Goal: Browse casually: Explore the website without a specific task or goal

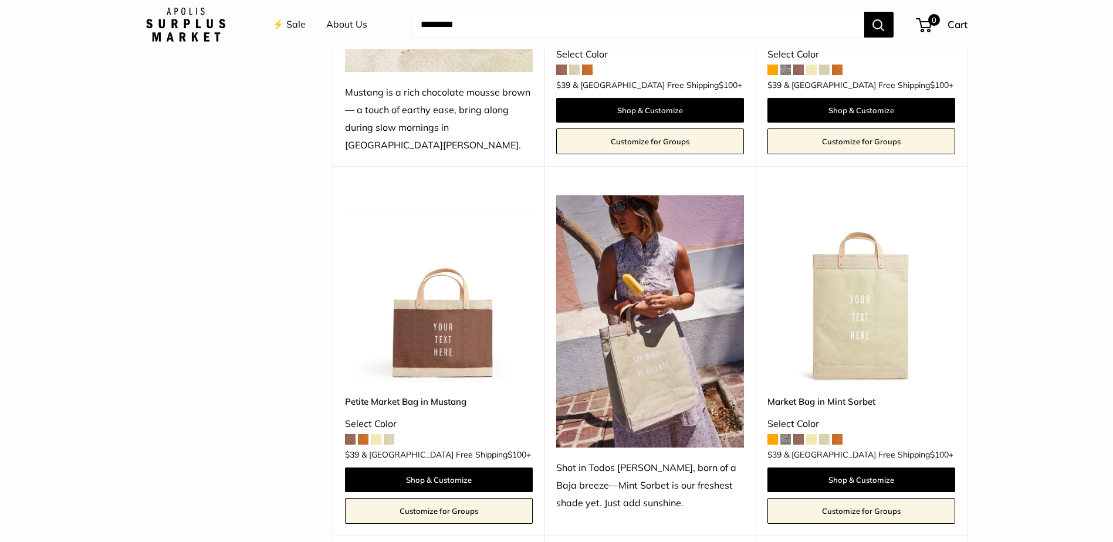
scroll to position [469, 0]
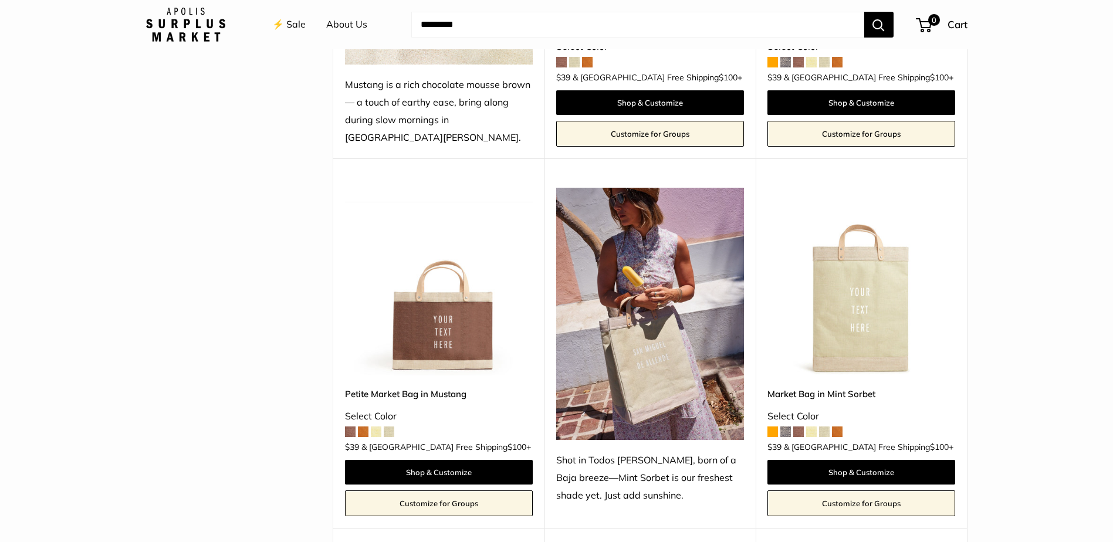
click at [348, 427] on span at bounding box center [350, 432] width 11 height 11
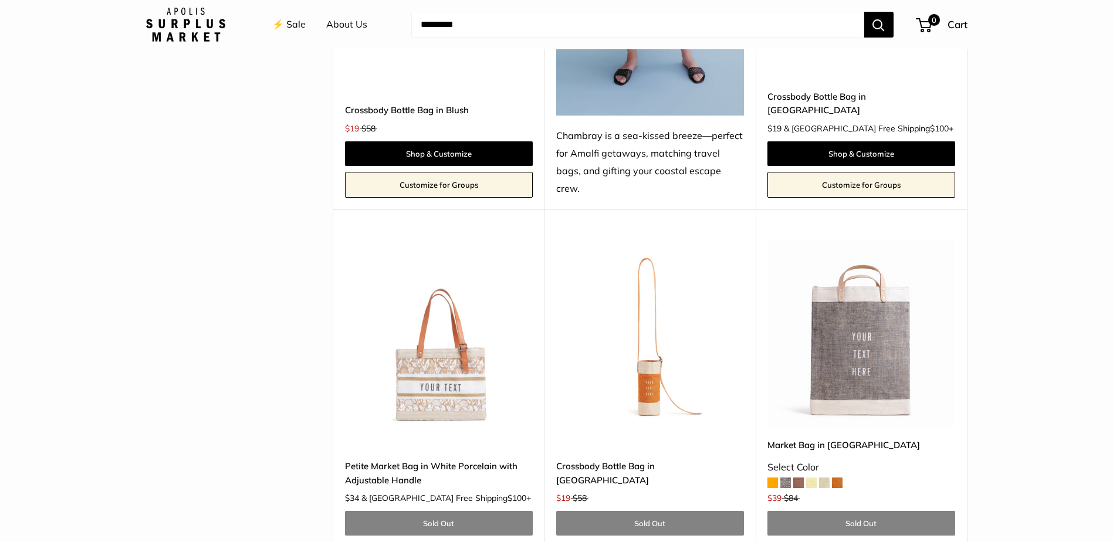
scroll to position [3461, 0]
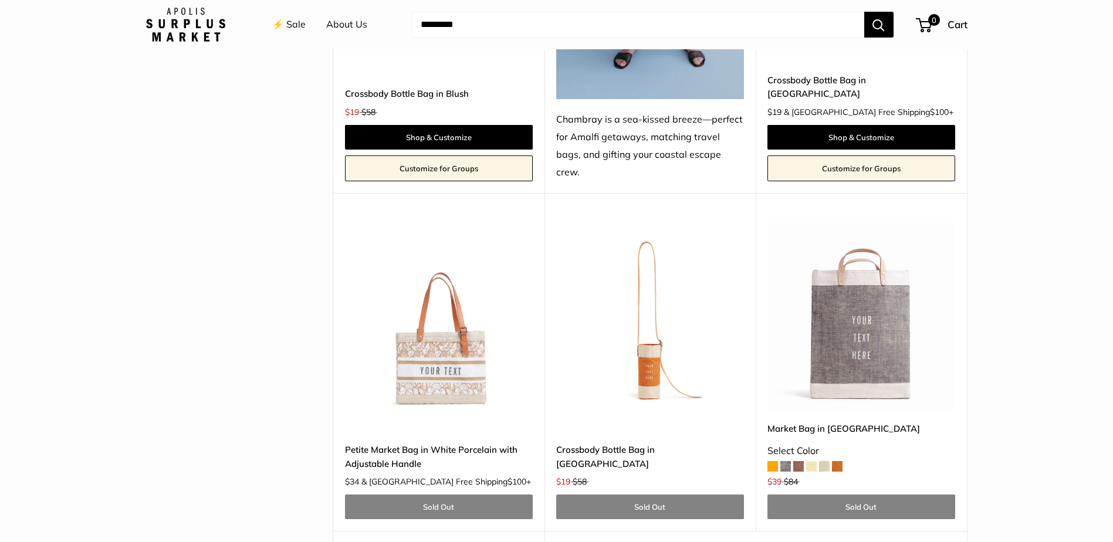
click at [0, 0] on img at bounding box center [0, 0] width 0 height 0
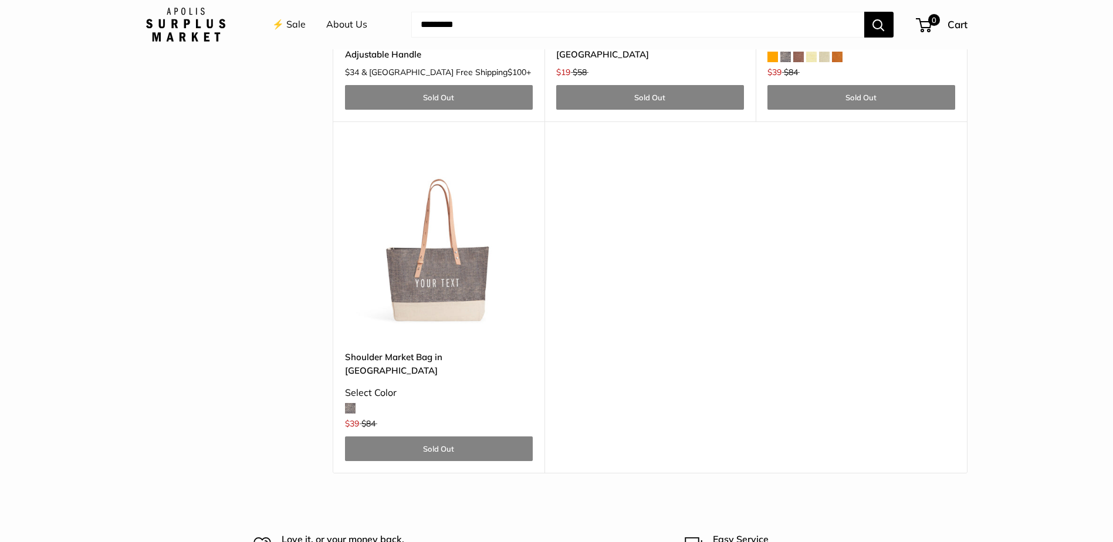
scroll to position [3872, 0]
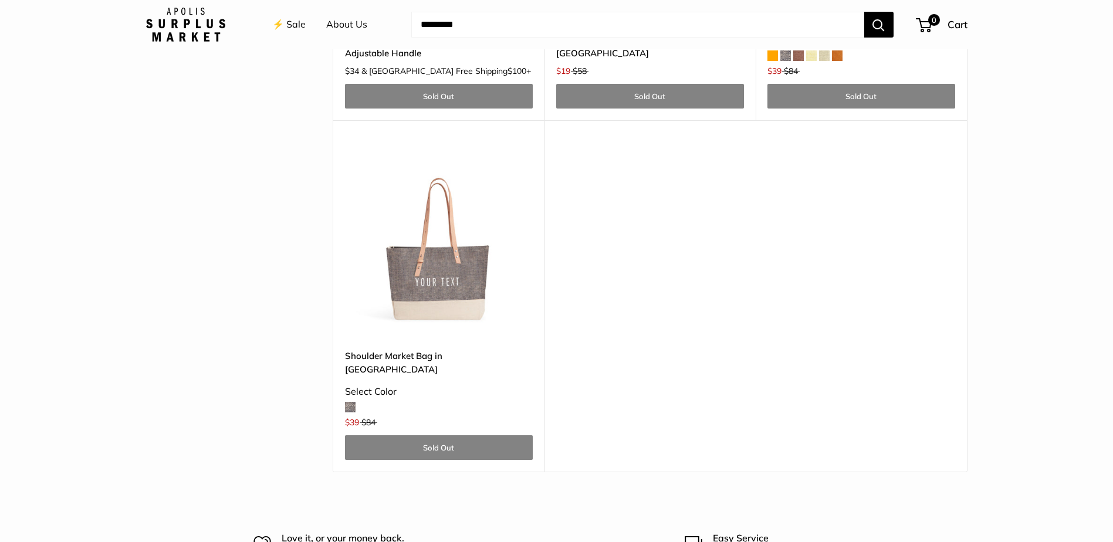
click at [0, 0] on img at bounding box center [0, 0] width 0 height 0
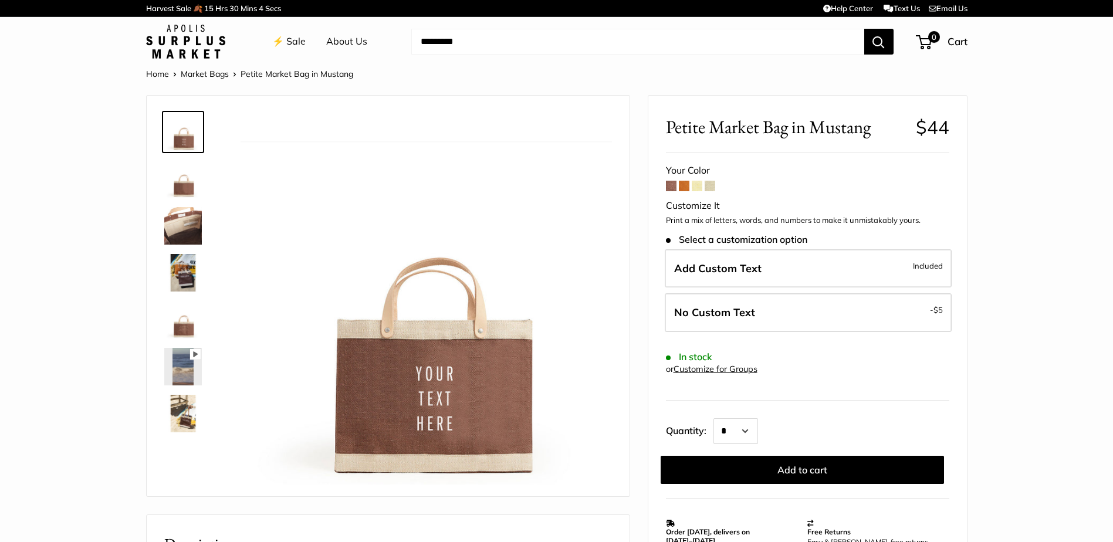
click at [180, 219] on img at bounding box center [183, 226] width 38 height 38
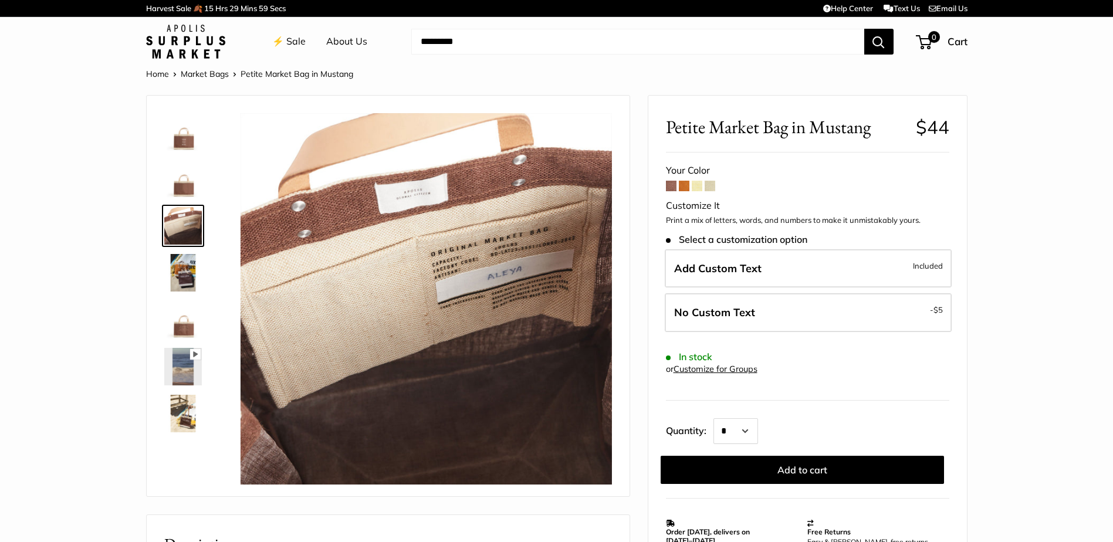
click at [183, 270] on img at bounding box center [183, 273] width 38 height 38
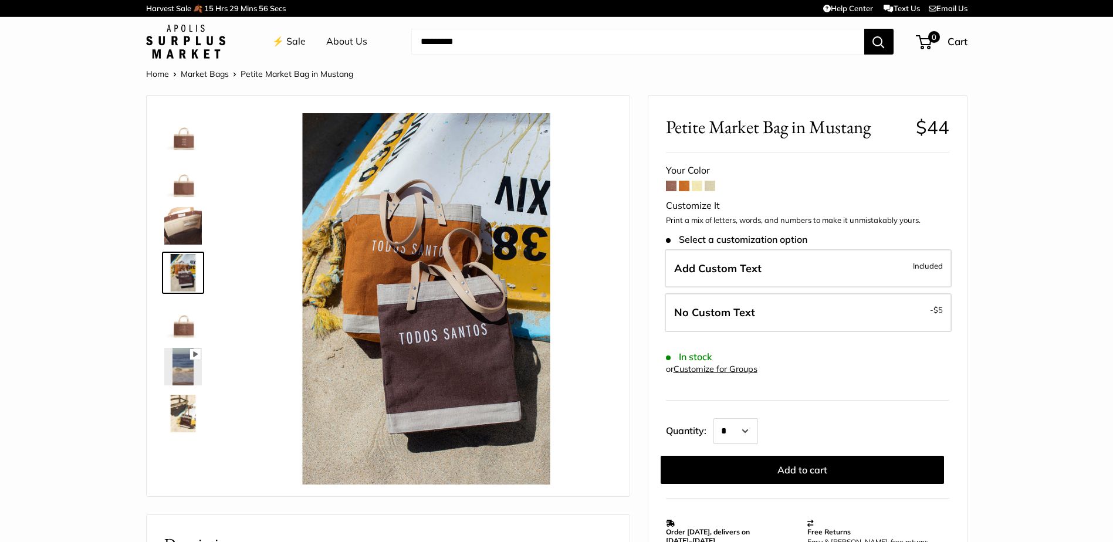
click at [186, 319] on img at bounding box center [183, 320] width 38 height 38
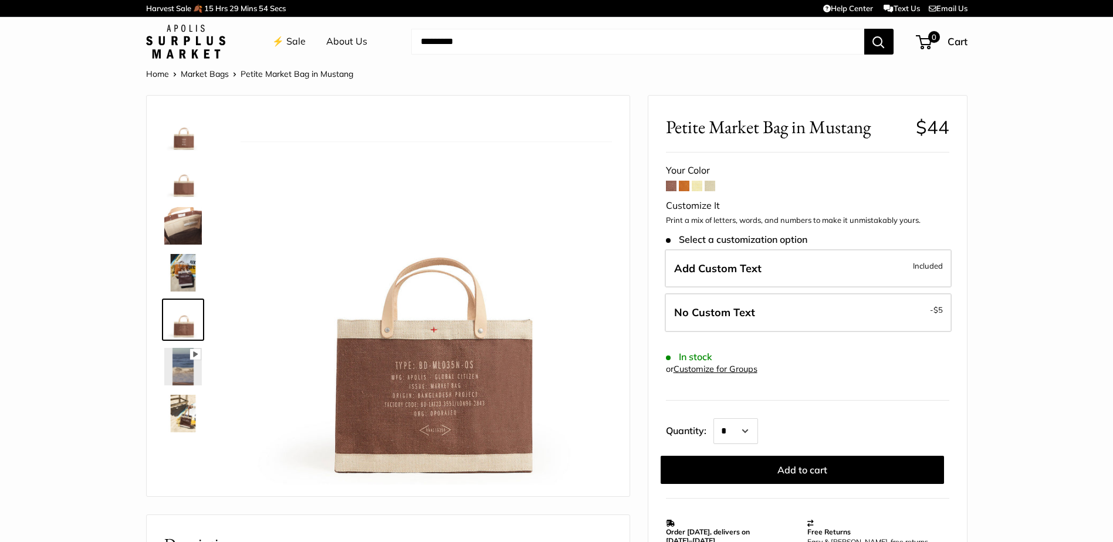
click at [184, 269] on img at bounding box center [183, 273] width 38 height 38
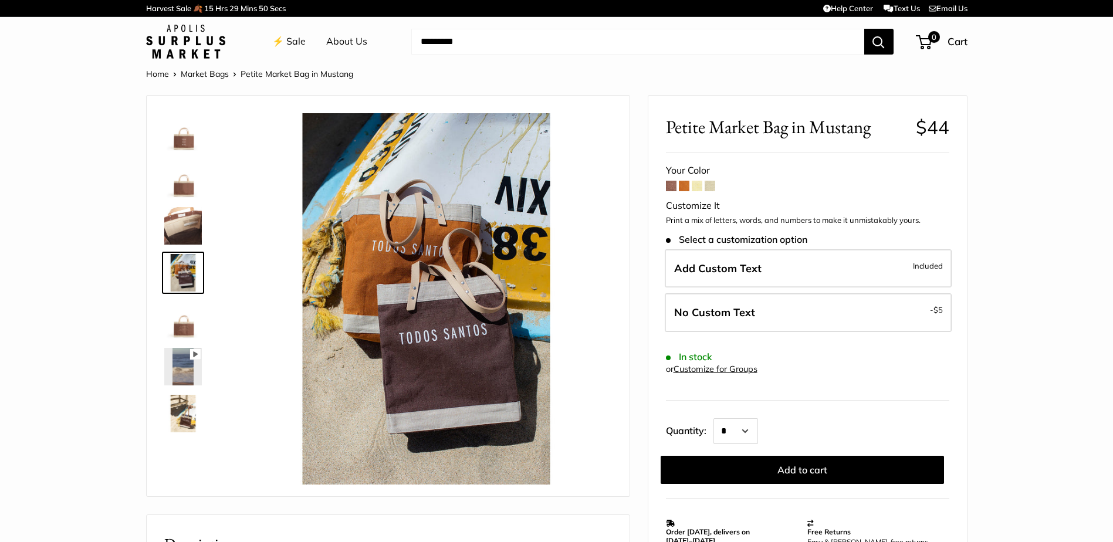
click at [185, 324] on img at bounding box center [183, 320] width 38 height 38
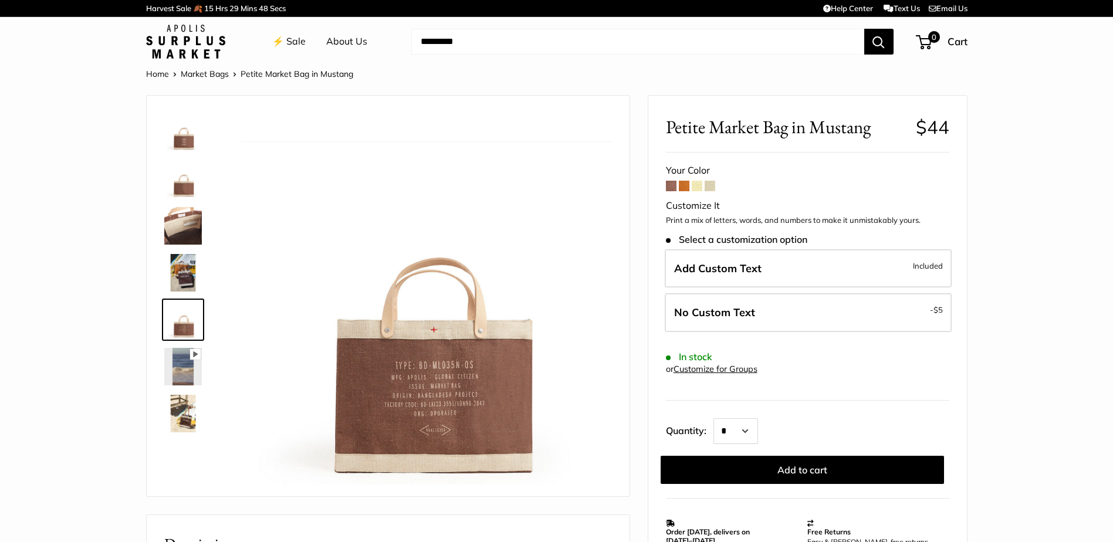
click at [185, 365] on img at bounding box center [183, 367] width 38 height 38
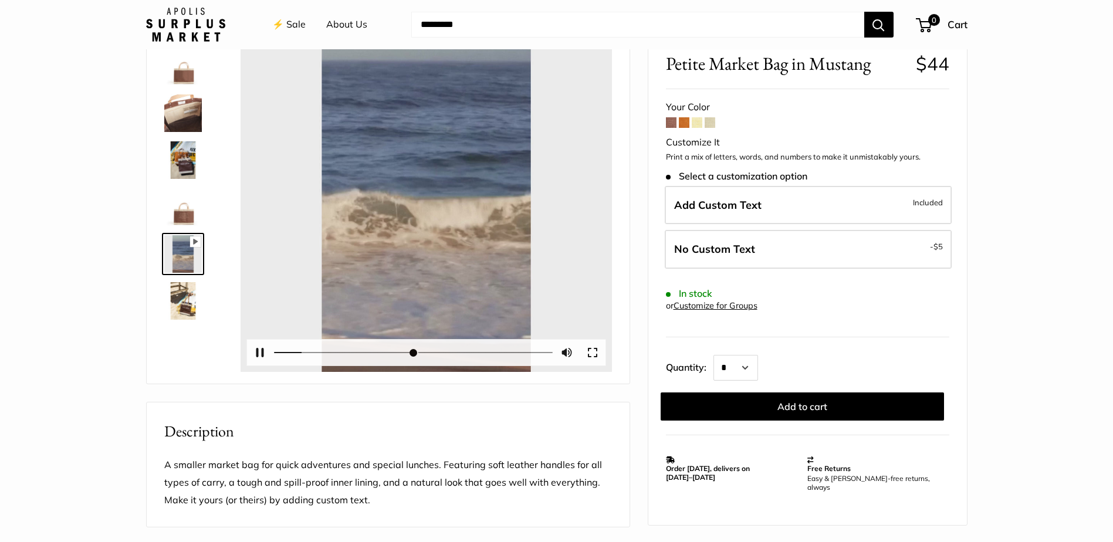
scroll to position [117, 0]
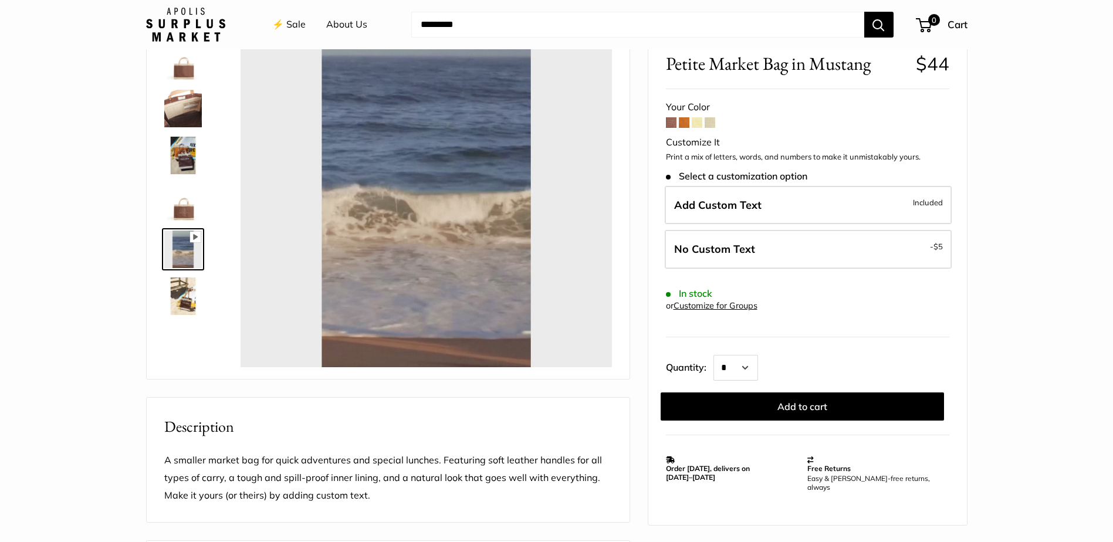
click at [187, 295] on img at bounding box center [183, 296] width 38 height 38
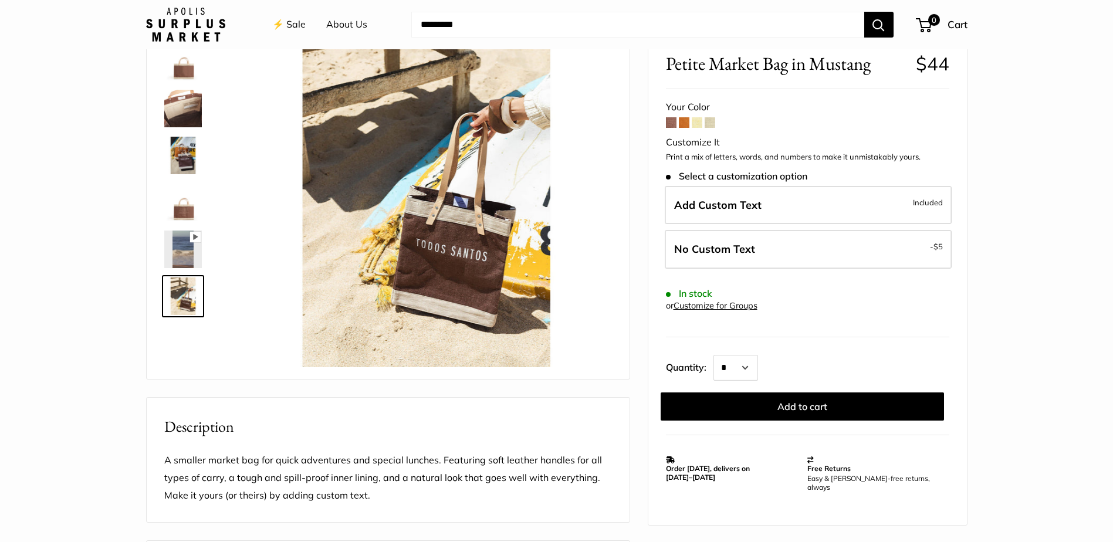
type input "****"
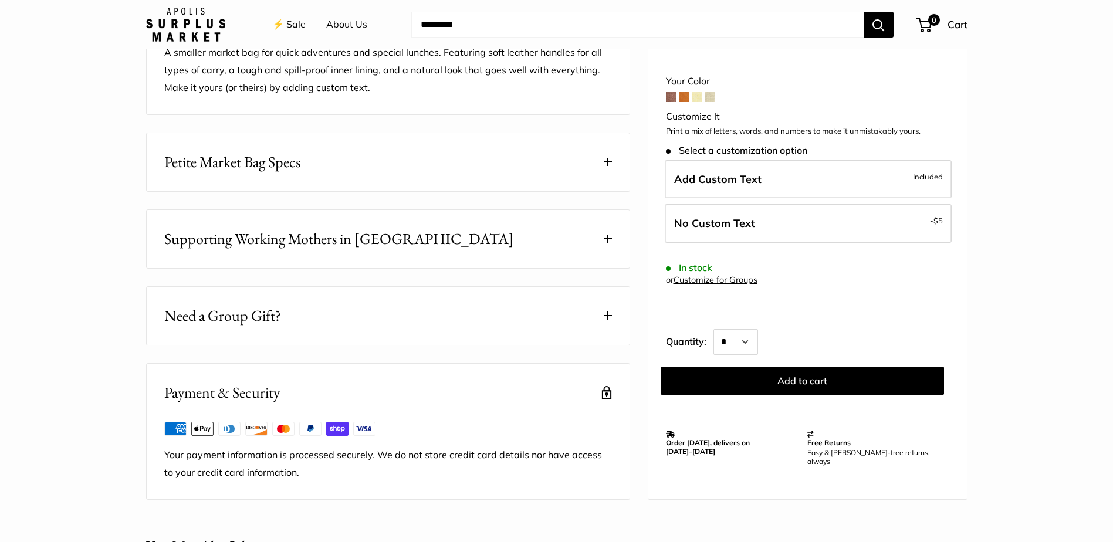
scroll to position [352, 0]
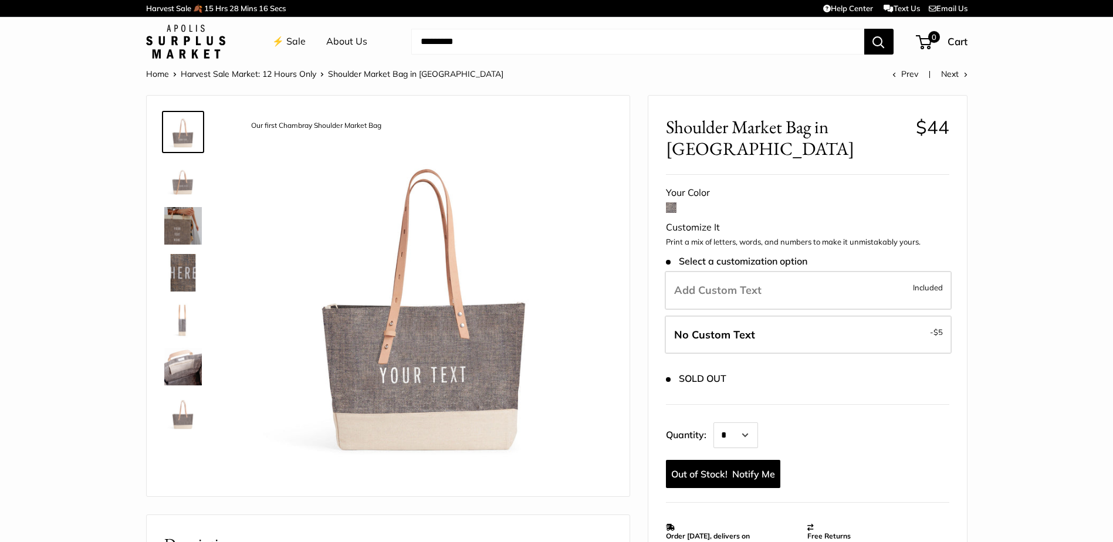
click at [182, 132] on img at bounding box center [183, 132] width 38 height 38
click at [182, 177] on img at bounding box center [183, 179] width 38 height 38
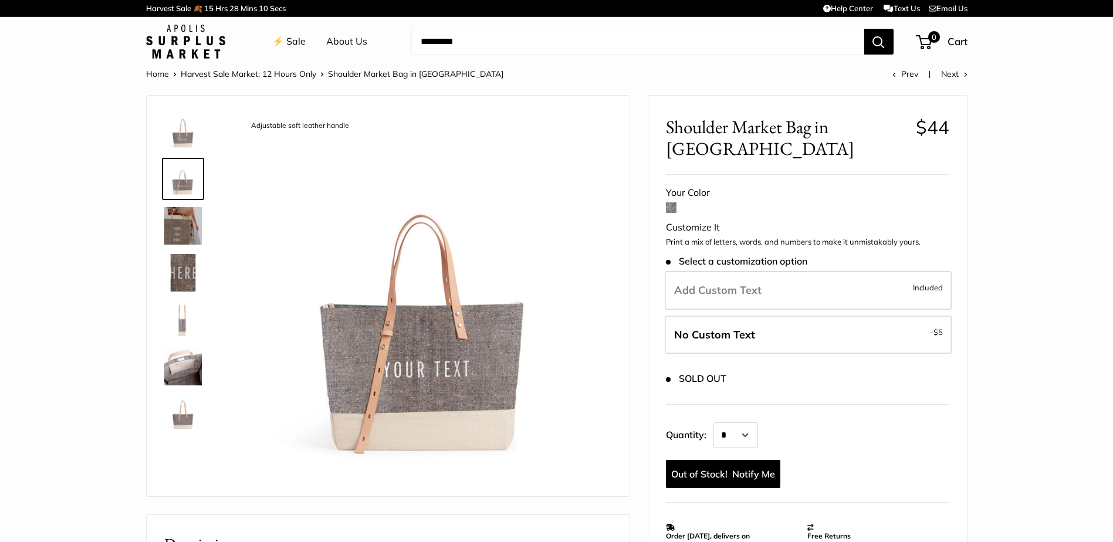
click at [181, 232] on img at bounding box center [183, 226] width 38 height 38
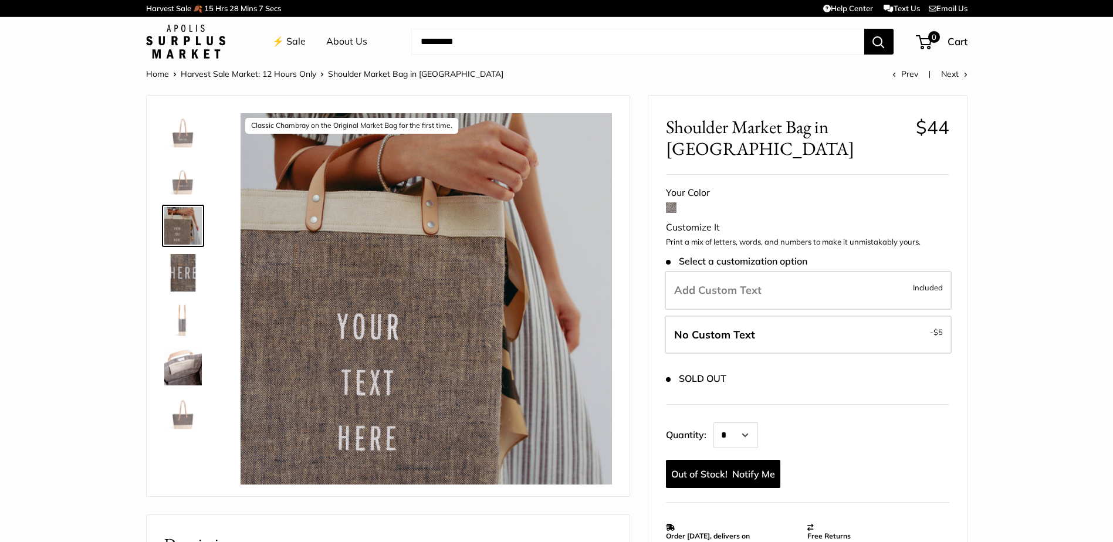
click at [188, 369] on img at bounding box center [183, 367] width 38 height 38
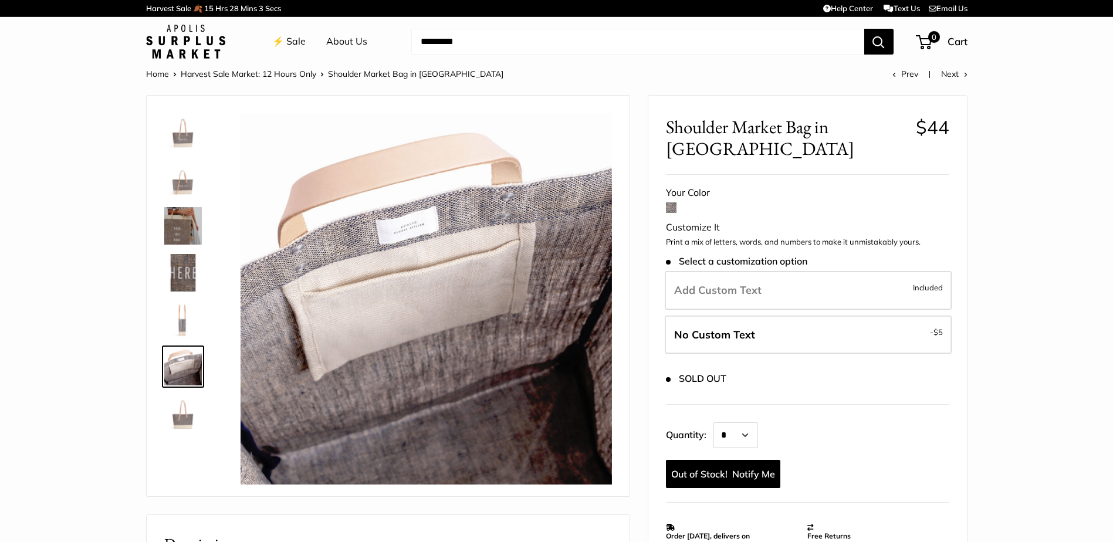
scroll to position [59, 0]
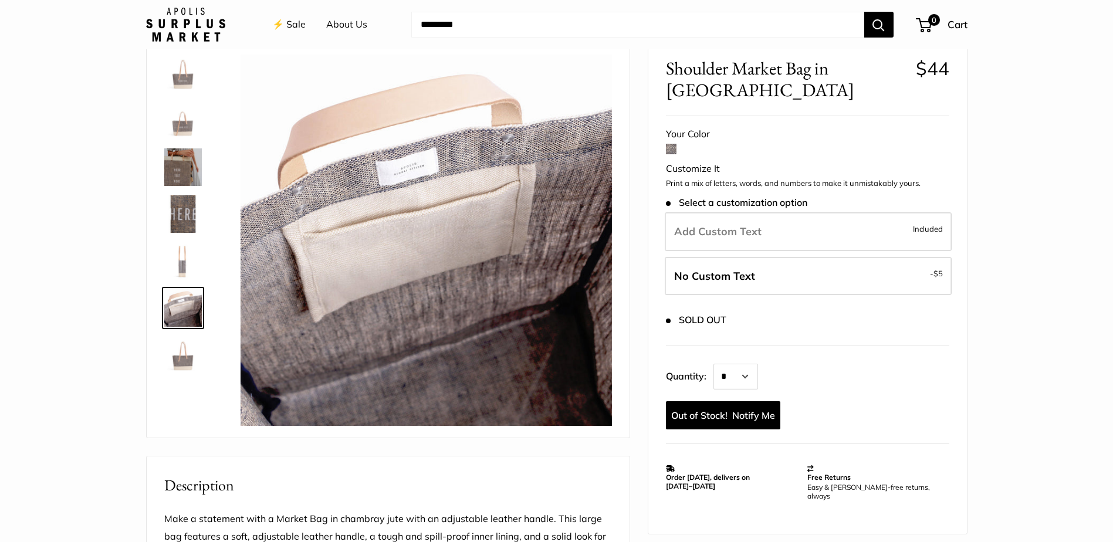
click at [188, 351] on img at bounding box center [183, 355] width 38 height 38
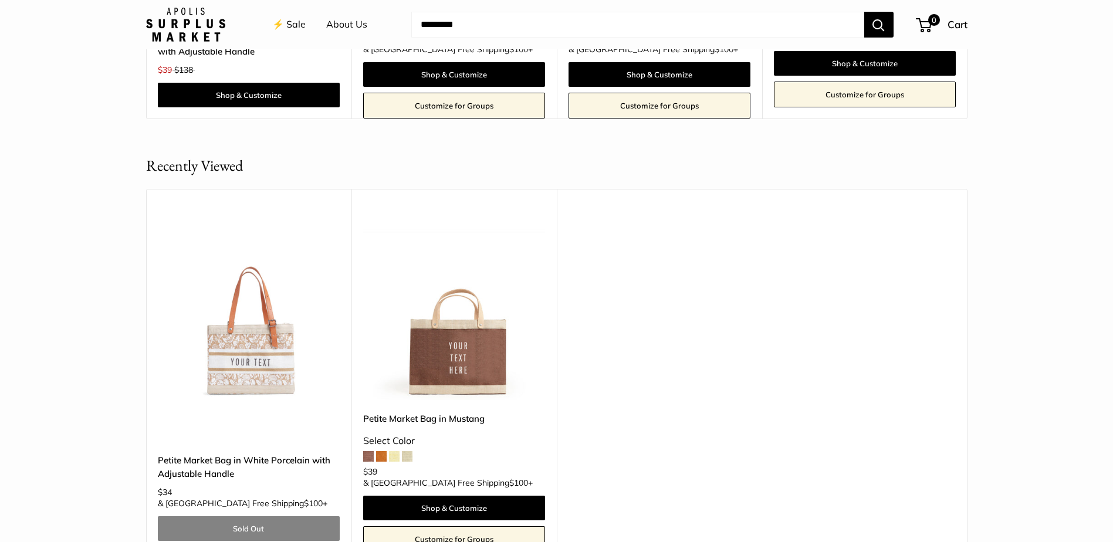
scroll to position [1467, 0]
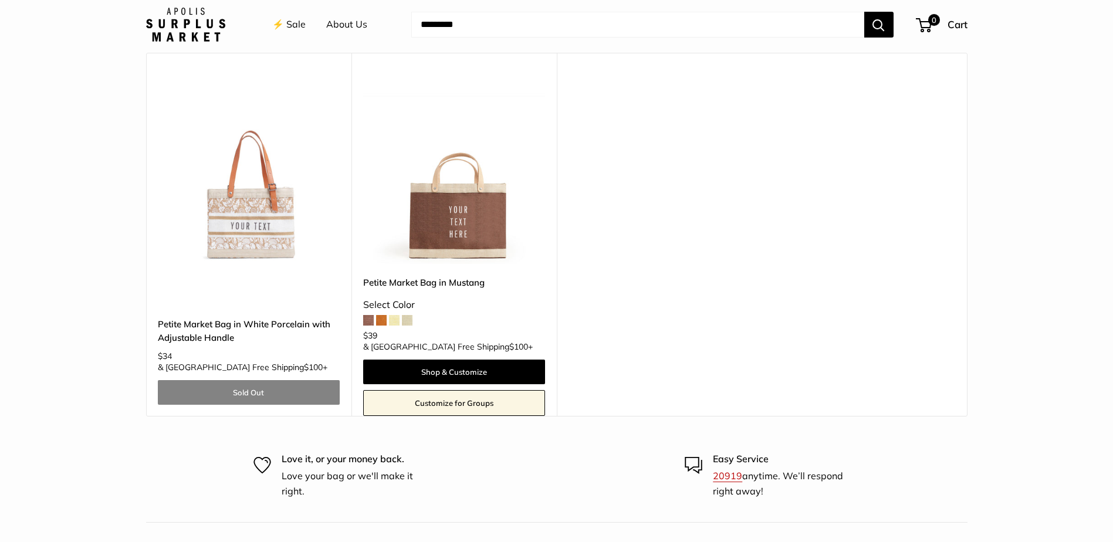
click at [0, 0] on img at bounding box center [0, 0] width 0 height 0
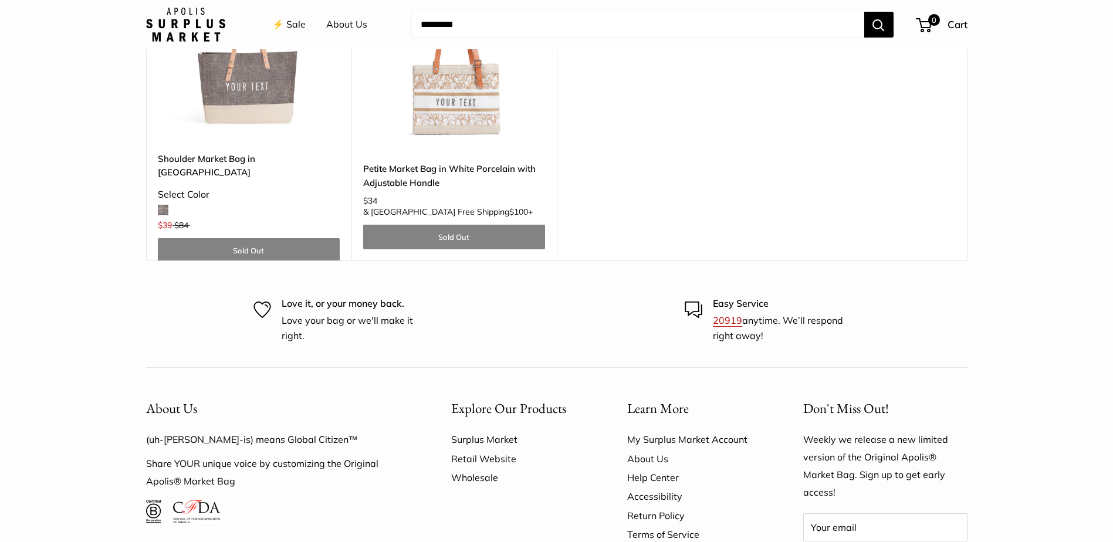
scroll to position [1741, 0]
